Goal: Task Accomplishment & Management: Complete application form

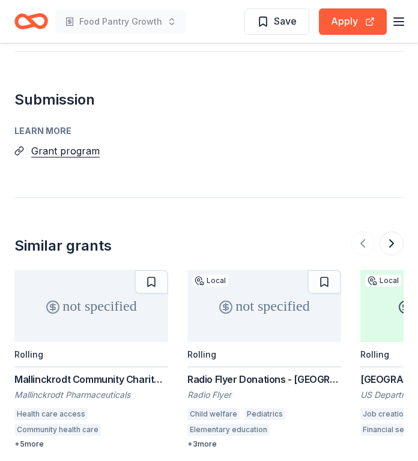
scroll to position [1923, 0]
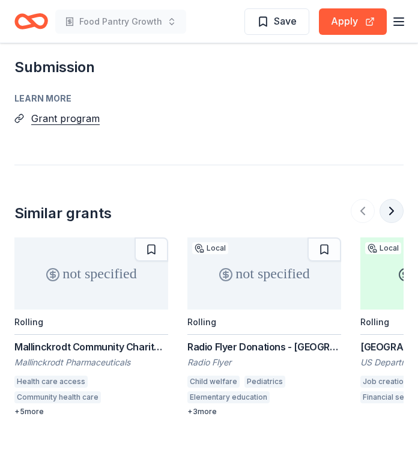
click at [398, 199] on button at bounding box center [392, 211] width 24 height 24
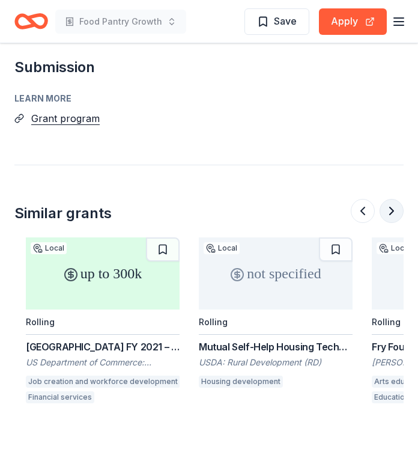
scroll to position [0, 346]
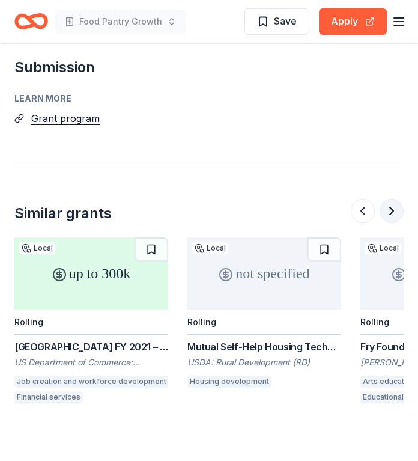
click at [391, 199] on button at bounding box center [392, 211] width 24 height 24
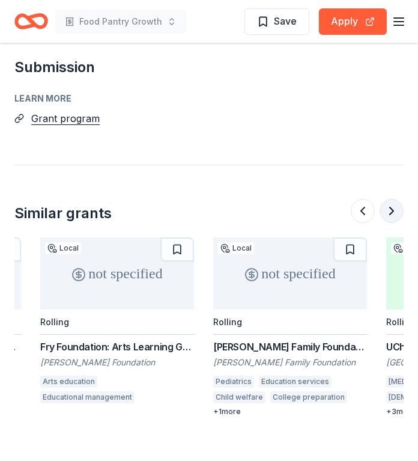
scroll to position [0, 692]
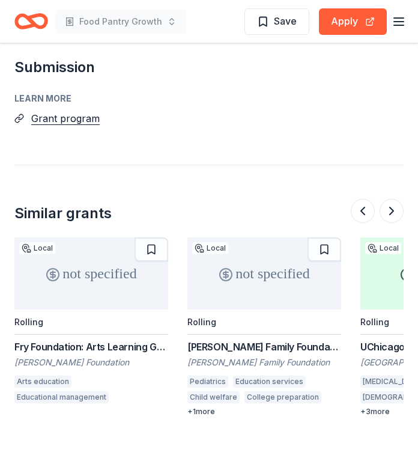
click at [201, 407] on div "+ 1 more" at bounding box center [264, 412] width 154 height 10
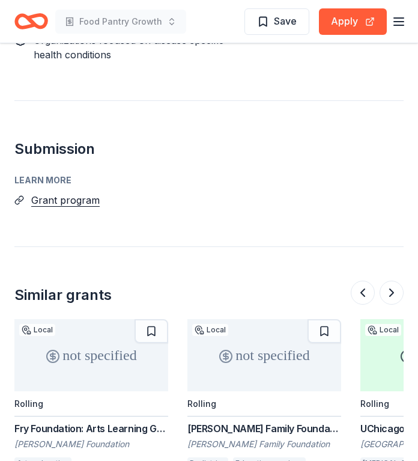
scroll to position [1863, 0]
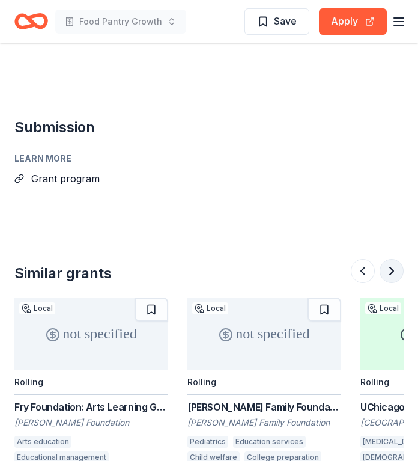
click at [391, 259] on button at bounding box center [392, 271] width 24 height 24
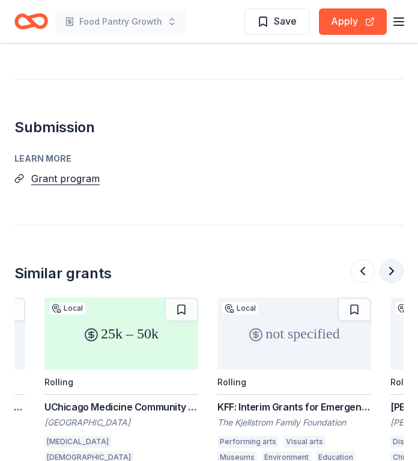
scroll to position [0, 1038]
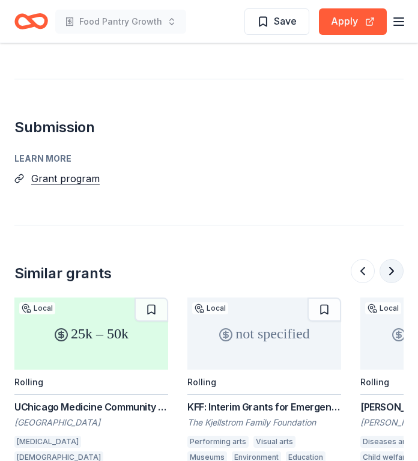
click at [391, 259] on button at bounding box center [392, 271] width 24 height 24
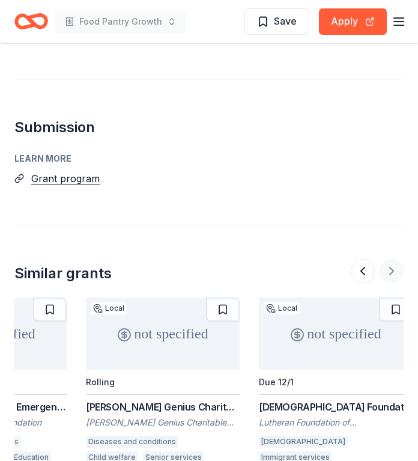
scroll to position [0, 1322]
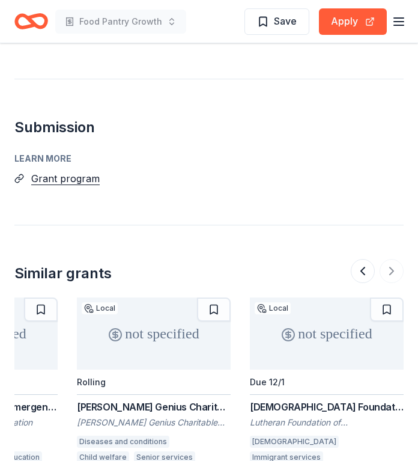
click at [390, 259] on div at bounding box center [377, 271] width 53 height 24
click at [388, 259] on div at bounding box center [377, 271] width 53 height 24
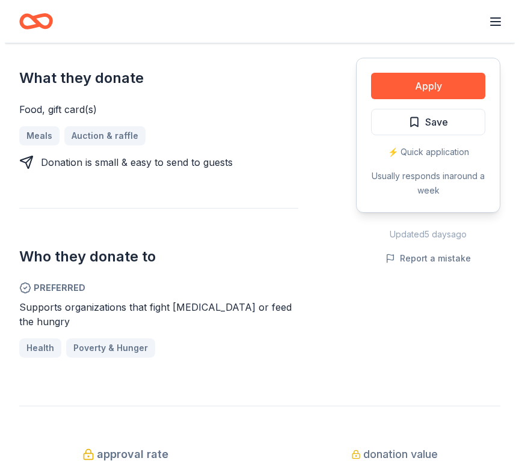
scroll to position [541, 0]
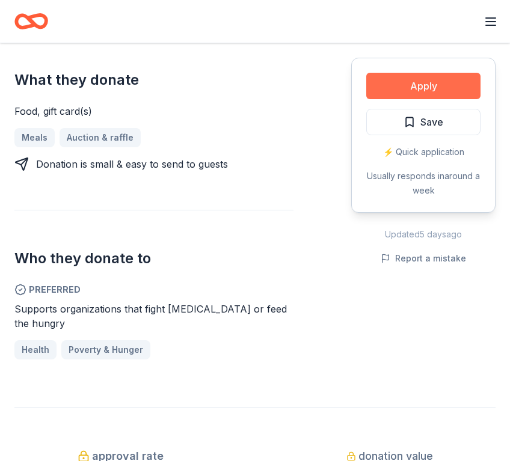
click at [422, 88] on button "Apply" at bounding box center [423, 86] width 114 height 26
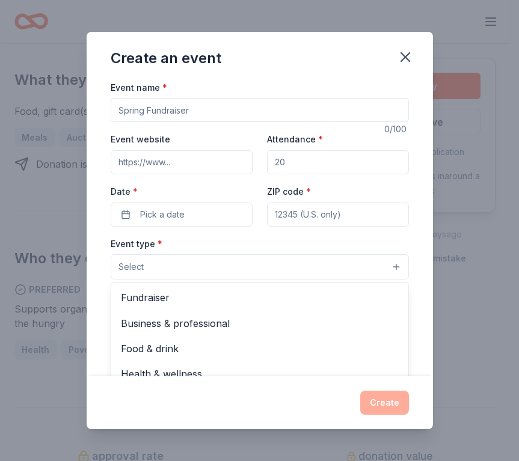
click at [136, 268] on span "Select" at bounding box center [130, 267] width 25 height 14
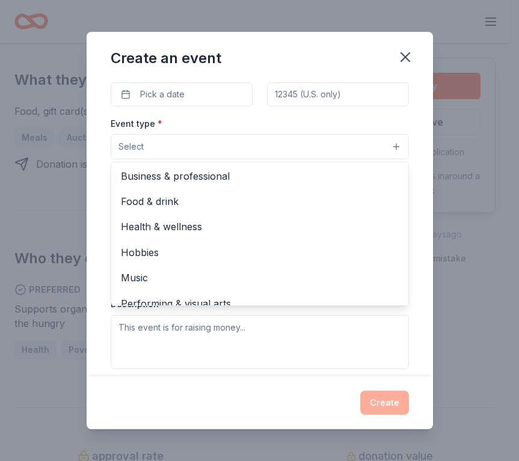
scroll to position [40, 0]
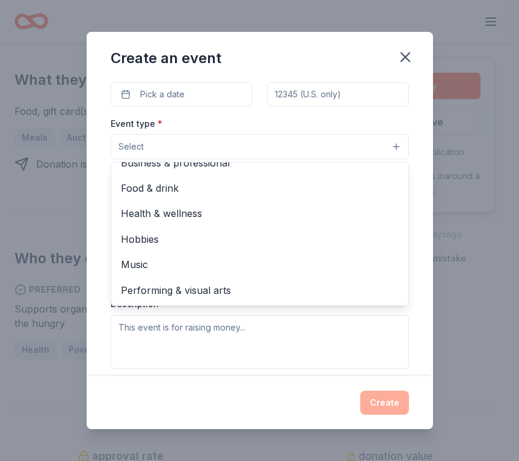
click at [336, 332] on div "Event type * Select Fundraiser Business & professional Food & drink Health & we…" at bounding box center [260, 242] width 298 height 253
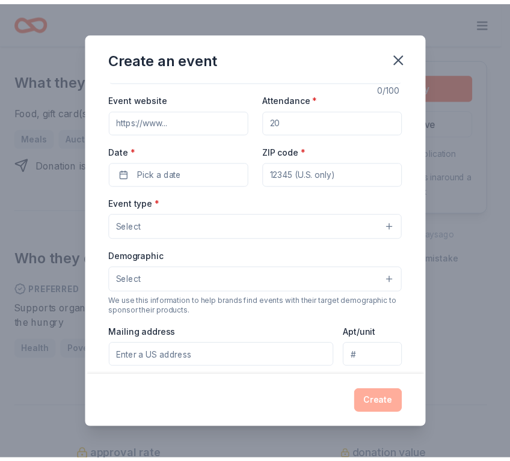
scroll to position [0, 0]
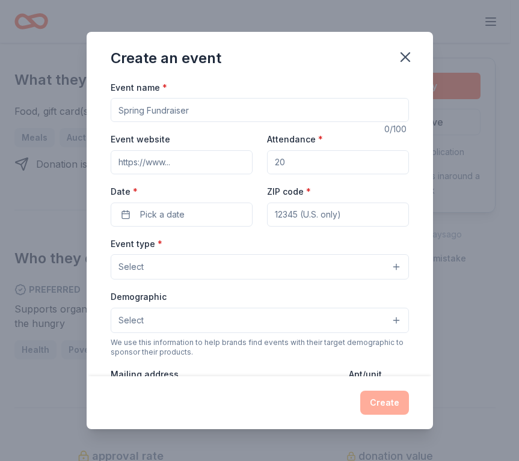
click at [403, 42] on div "Create an event" at bounding box center [260, 56] width 346 height 48
click at [407, 56] on icon "button" at bounding box center [405, 57] width 17 height 17
